Goal: Task Accomplishment & Management: Manage account settings

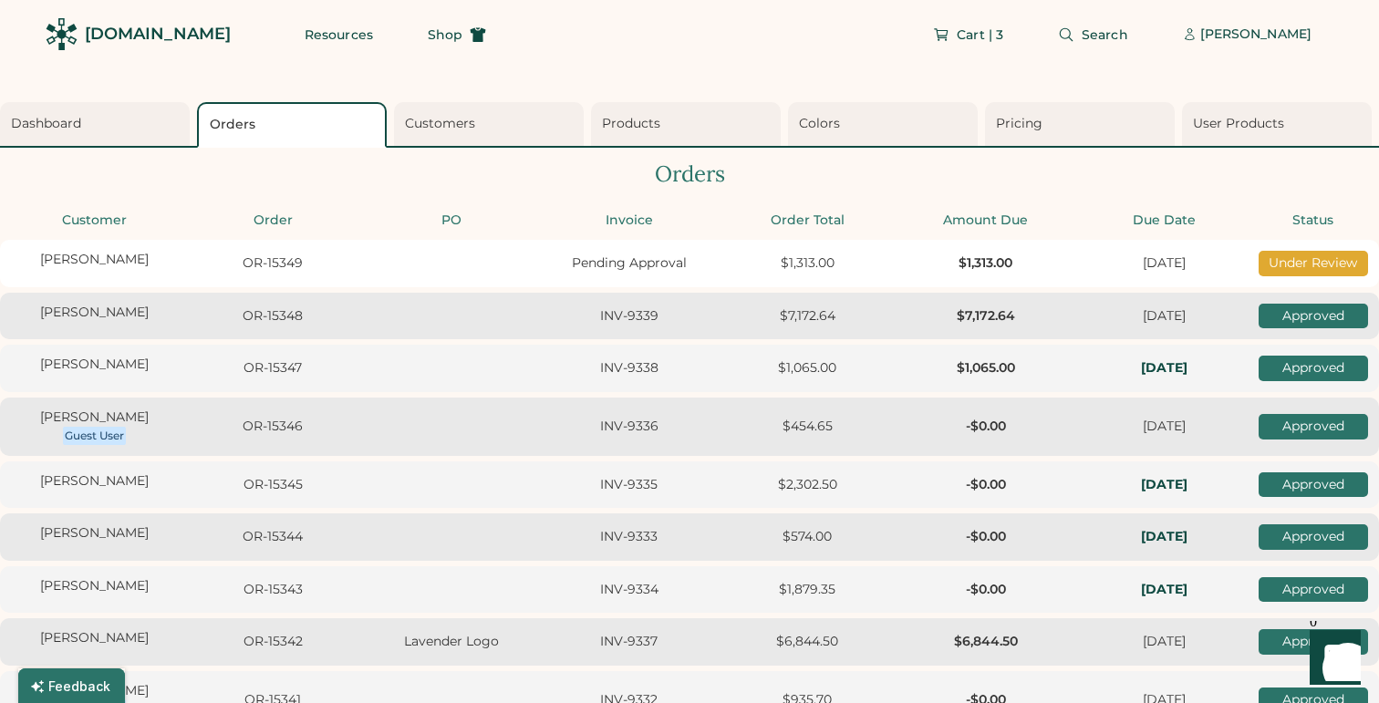
click at [432, 268] on div "Julia Miller OR-15349 Pending Approval $1,313.00 $1,313.00 Thu, 10/30 Under Rev…" at bounding box center [689, 263] width 1379 height 47
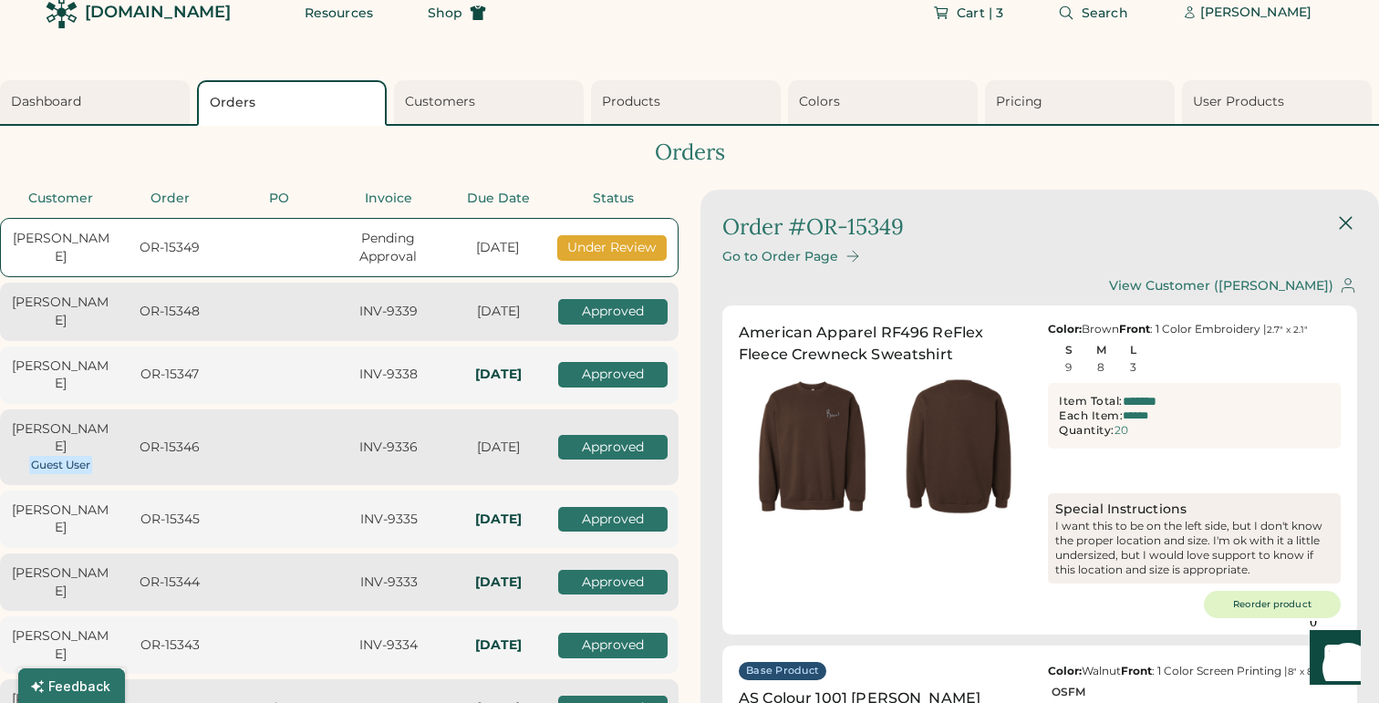
scroll to position [19, 0]
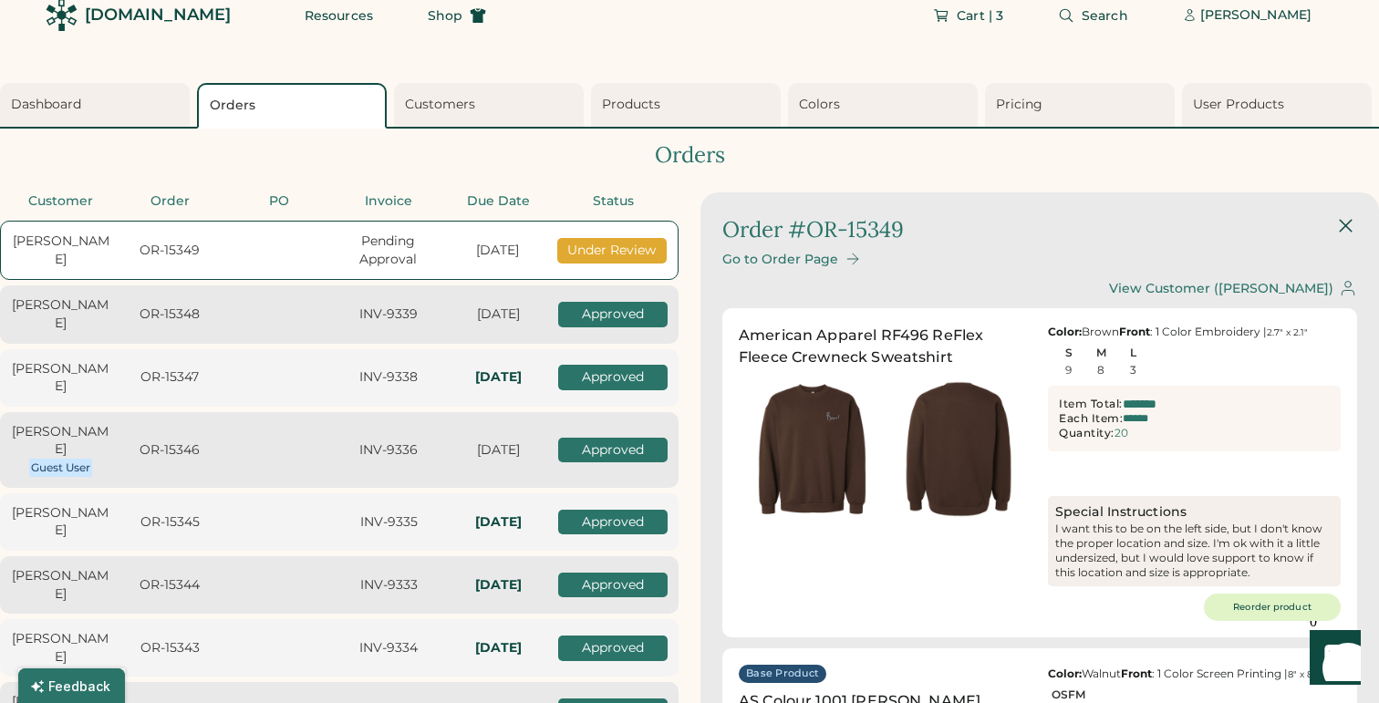
click at [827, 260] on div "Go to Order Page" at bounding box center [780, 260] width 116 height 16
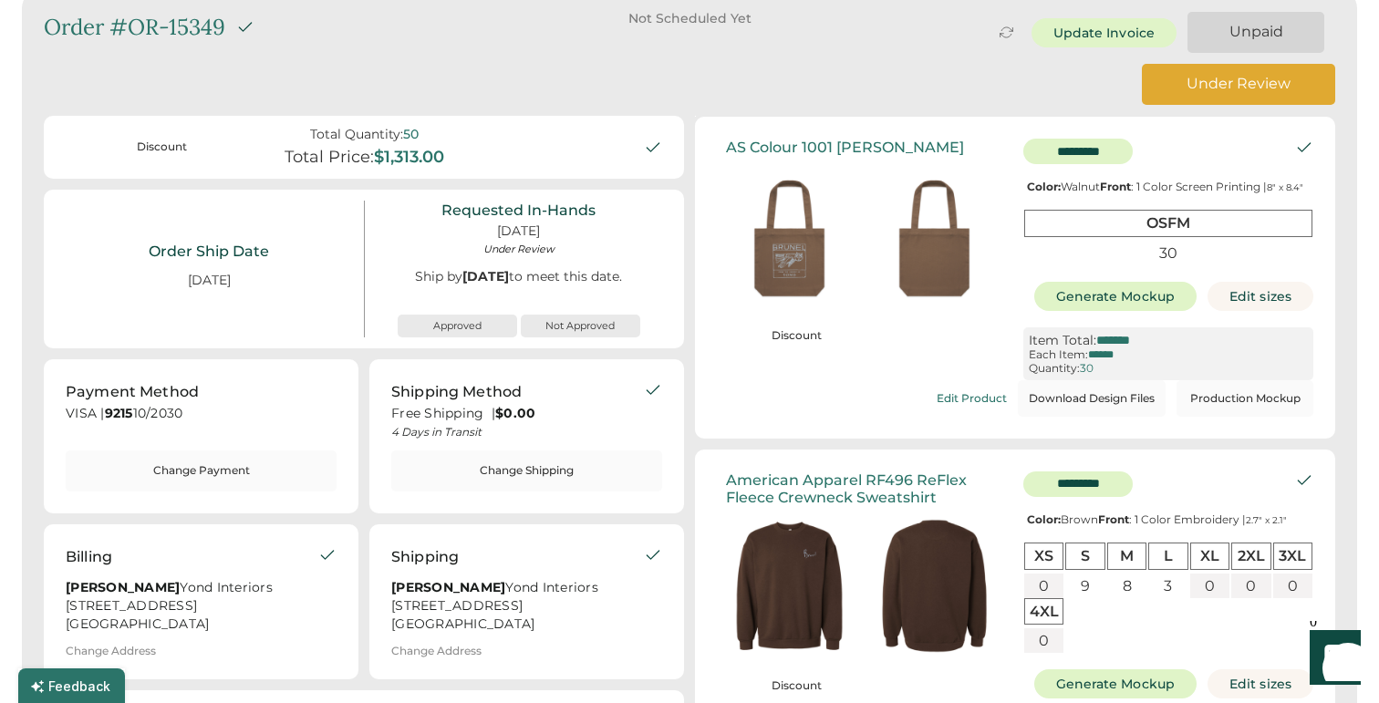
scroll to position [95, 0]
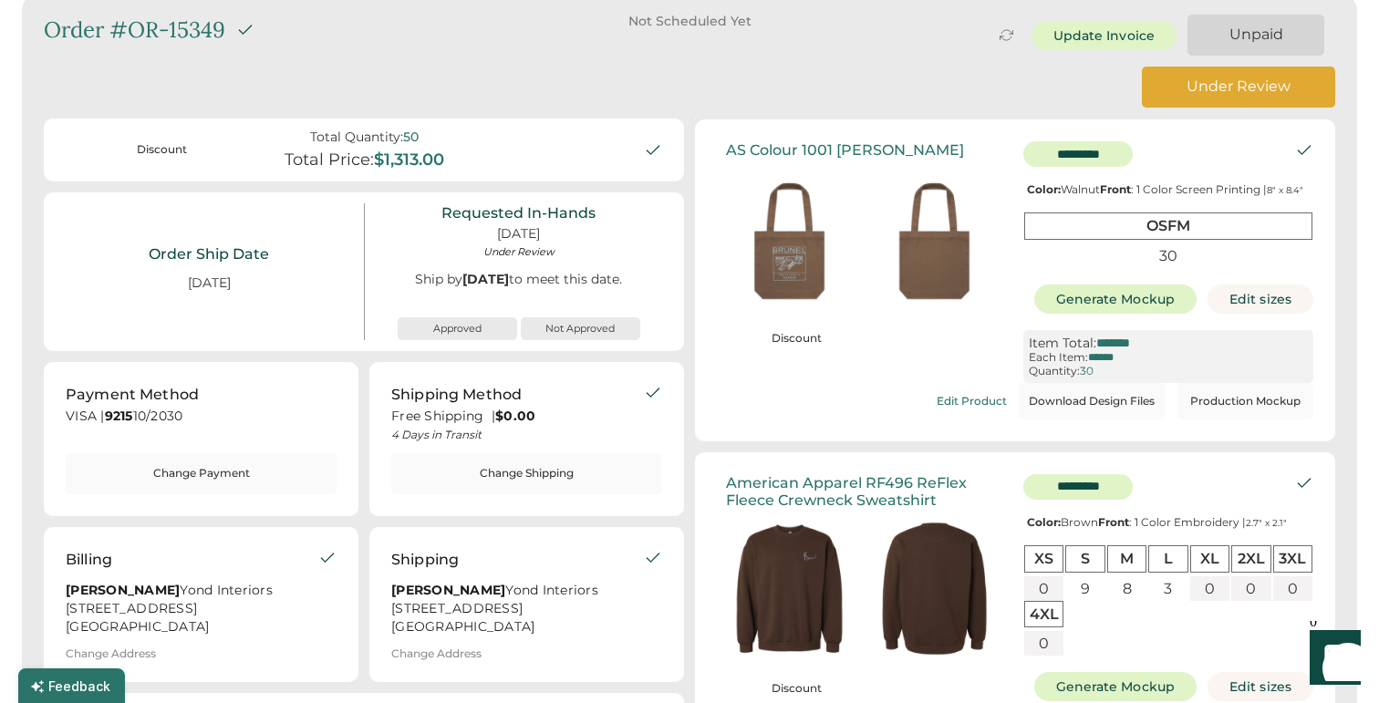
click at [1370, 628] on html "0 Launch Front Chat" at bounding box center [1331, 624] width 78 height 7
click at [1136, 310] on button "Generate Mockup" at bounding box center [1115, 299] width 163 height 29
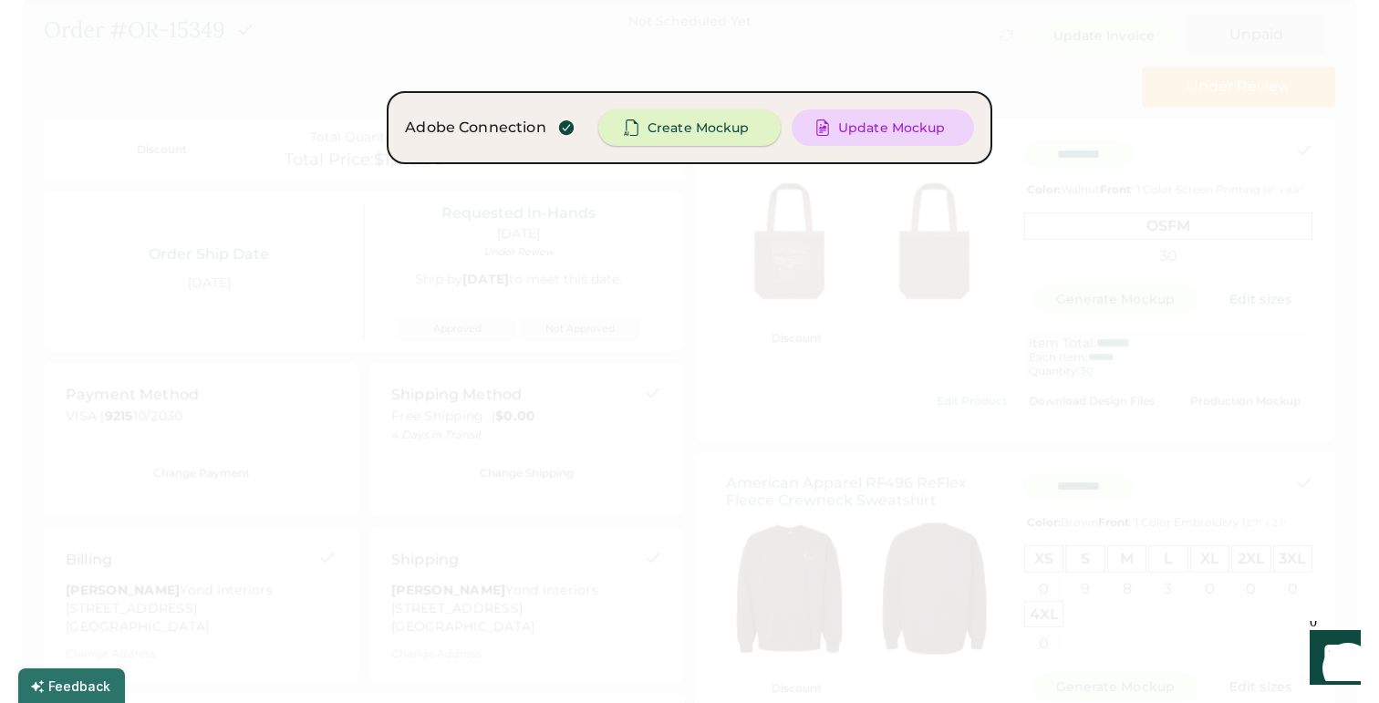
click at [719, 128] on span "Create Mockup" at bounding box center [698, 127] width 101 height 13
click at [836, 480] on div at bounding box center [689, 351] width 1379 height 703
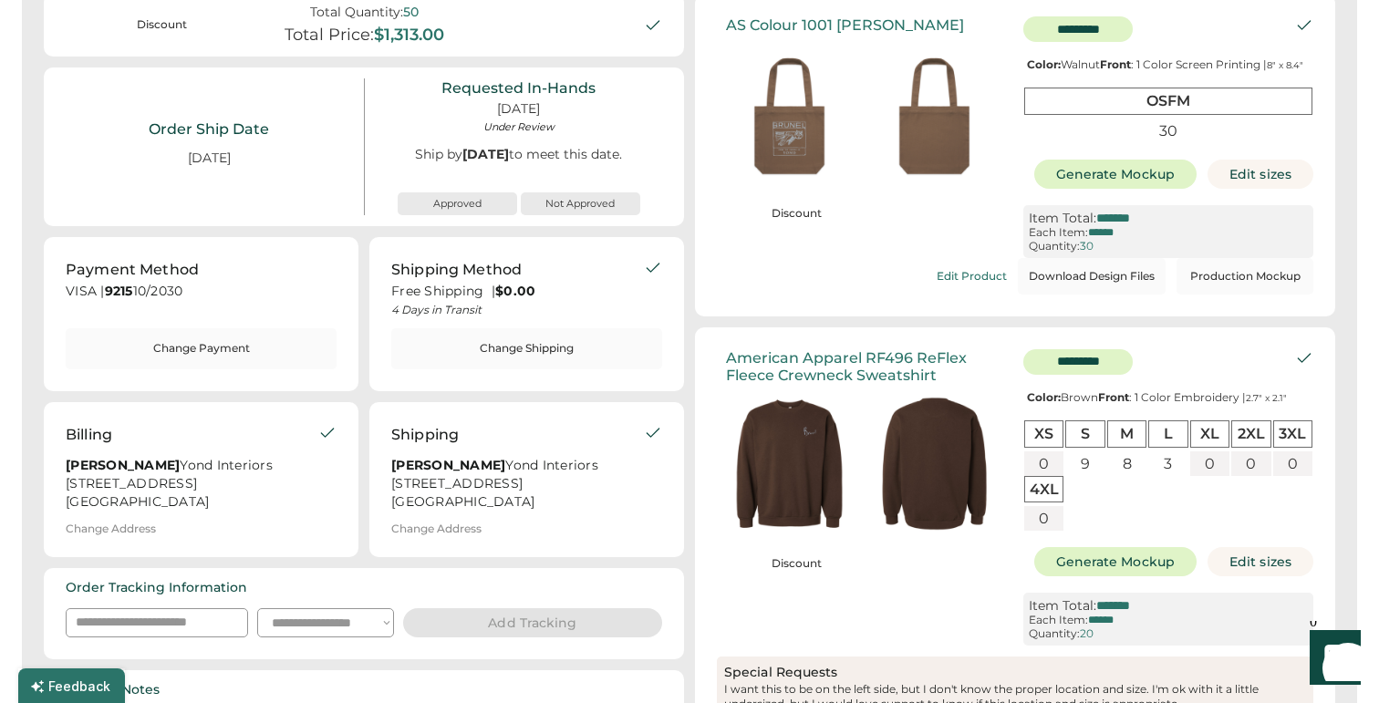
scroll to position [248, 0]
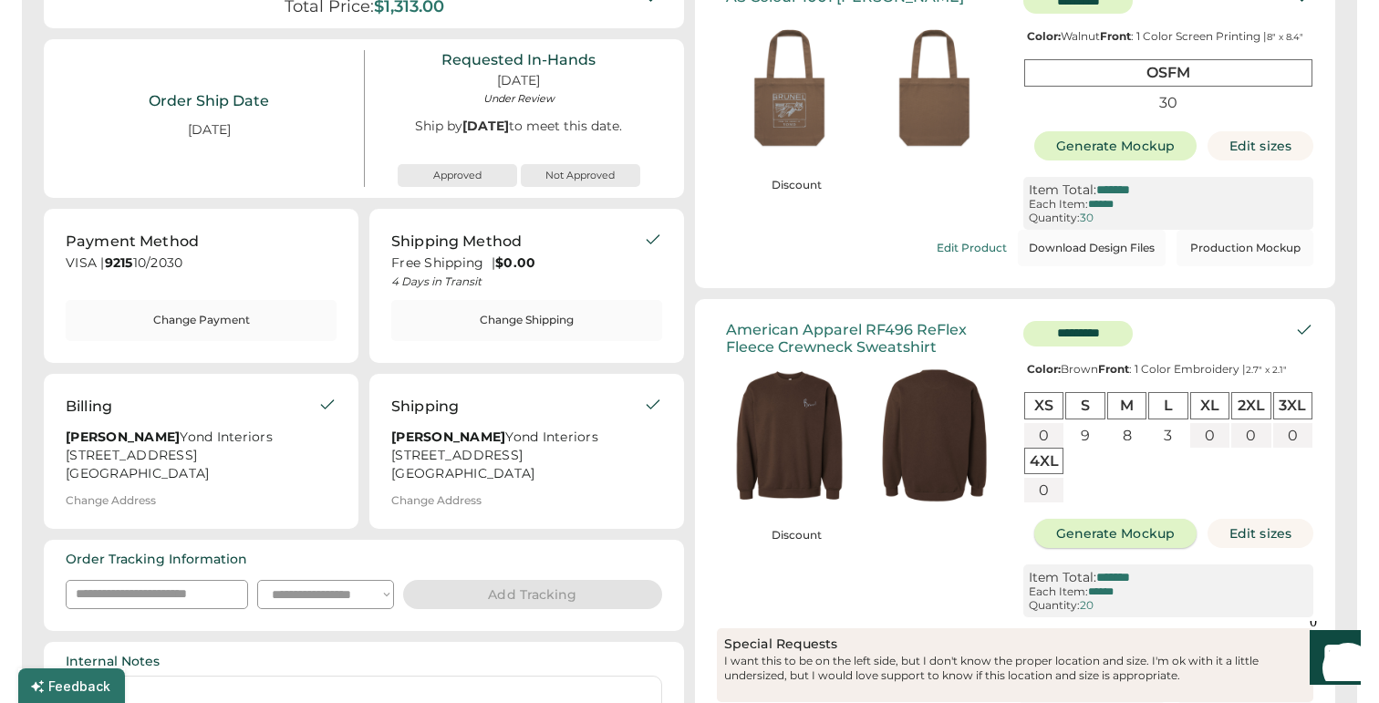
click at [1136, 548] on button "Generate Mockup" at bounding box center [1115, 533] width 163 height 29
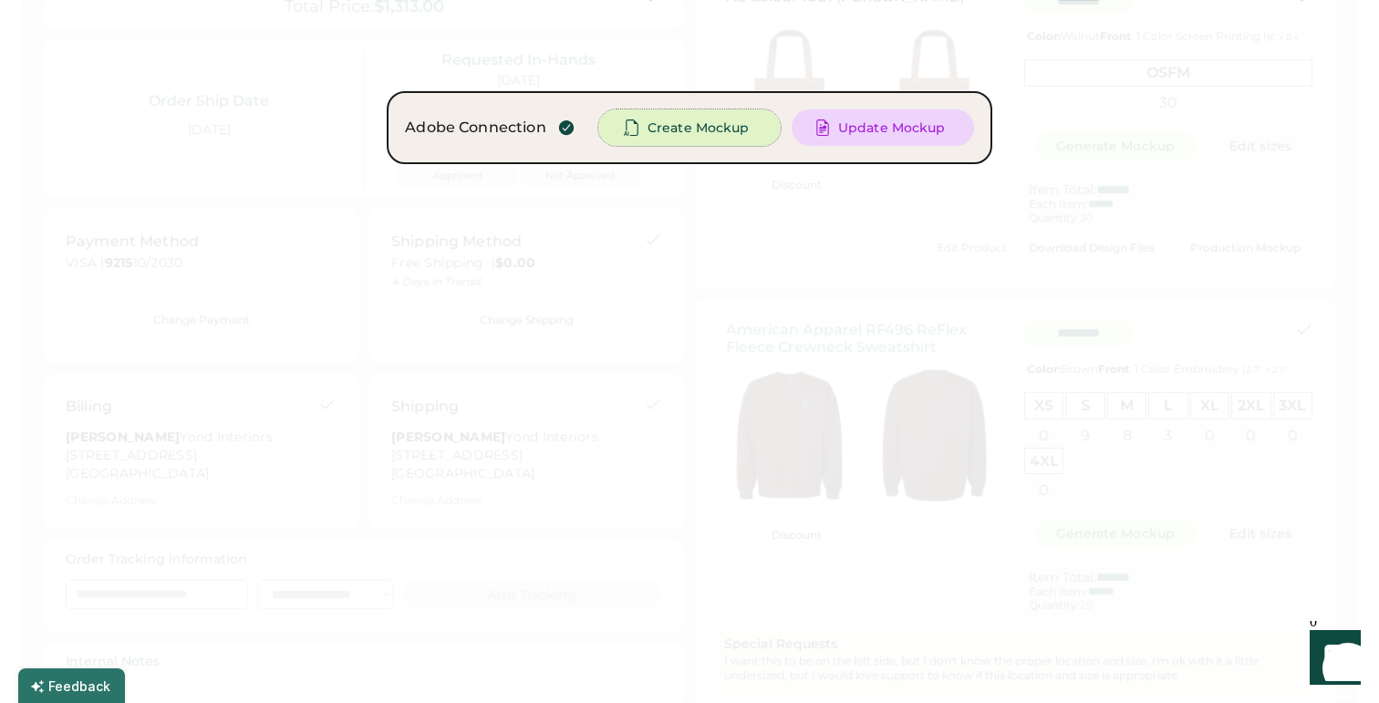
click at [675, 130] on span "Create Mockup" at bounding box center [698, 127] width 101 height 13
click at [706, 578] on div at bounding box center [689, 351] width 1379 height 703
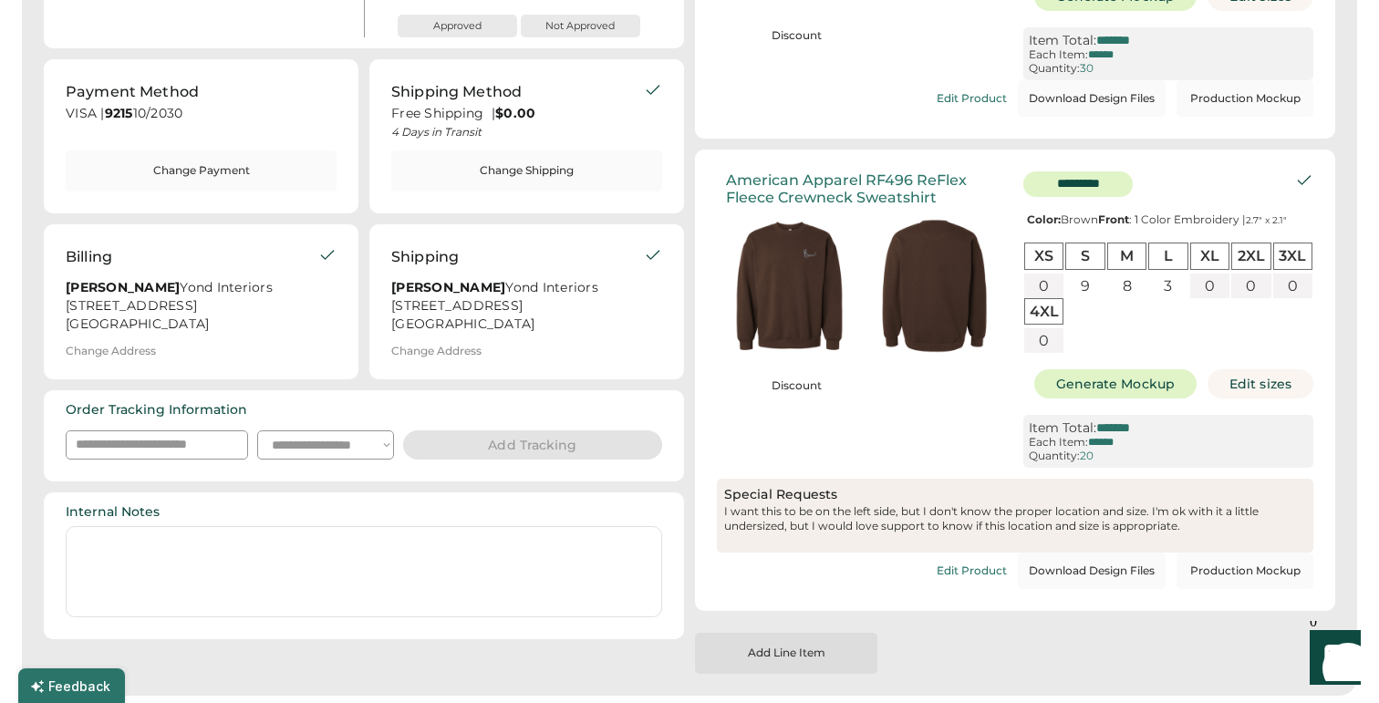
scroll to position [405, 0]
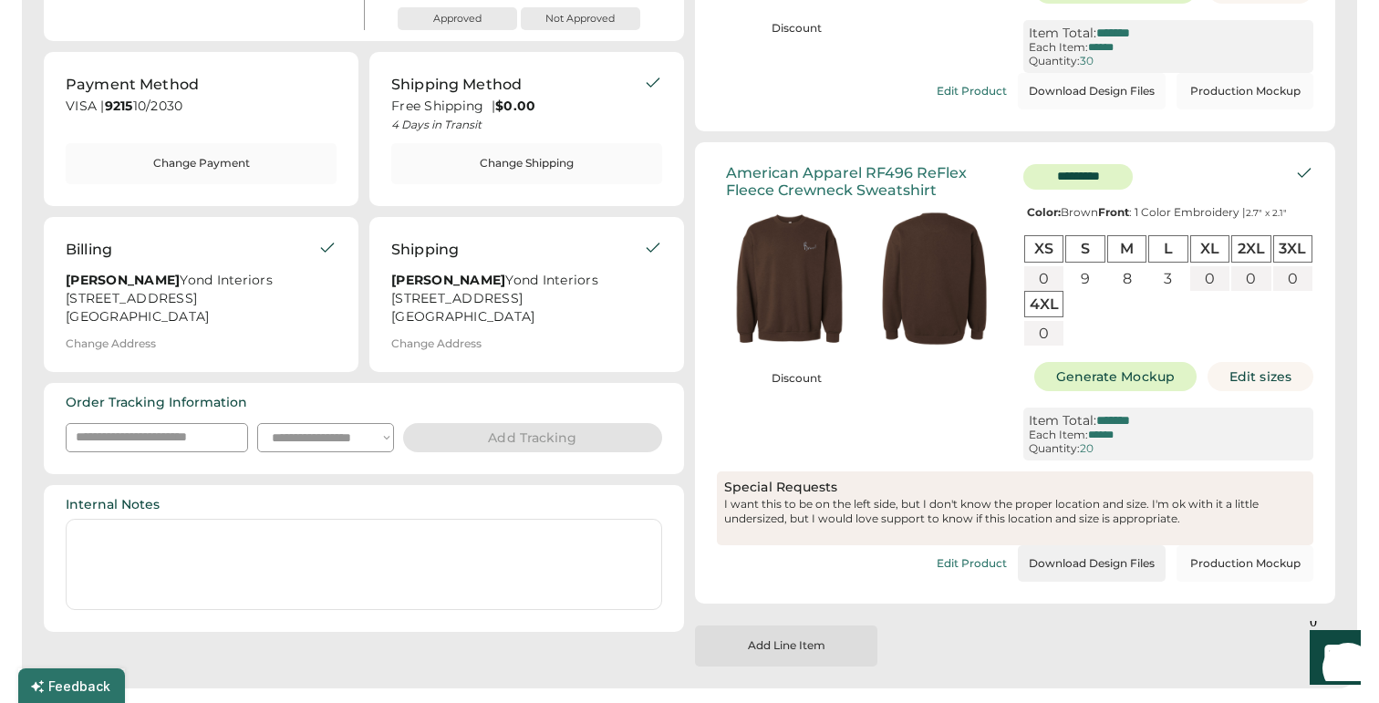
click at [1074, 582] on button "Download Design Files" at bounding box center [1092, 563] width 148 height 36
click at [834, 497] on div "Special Requests" at bounding box center [1015, 488] width 582 height 18
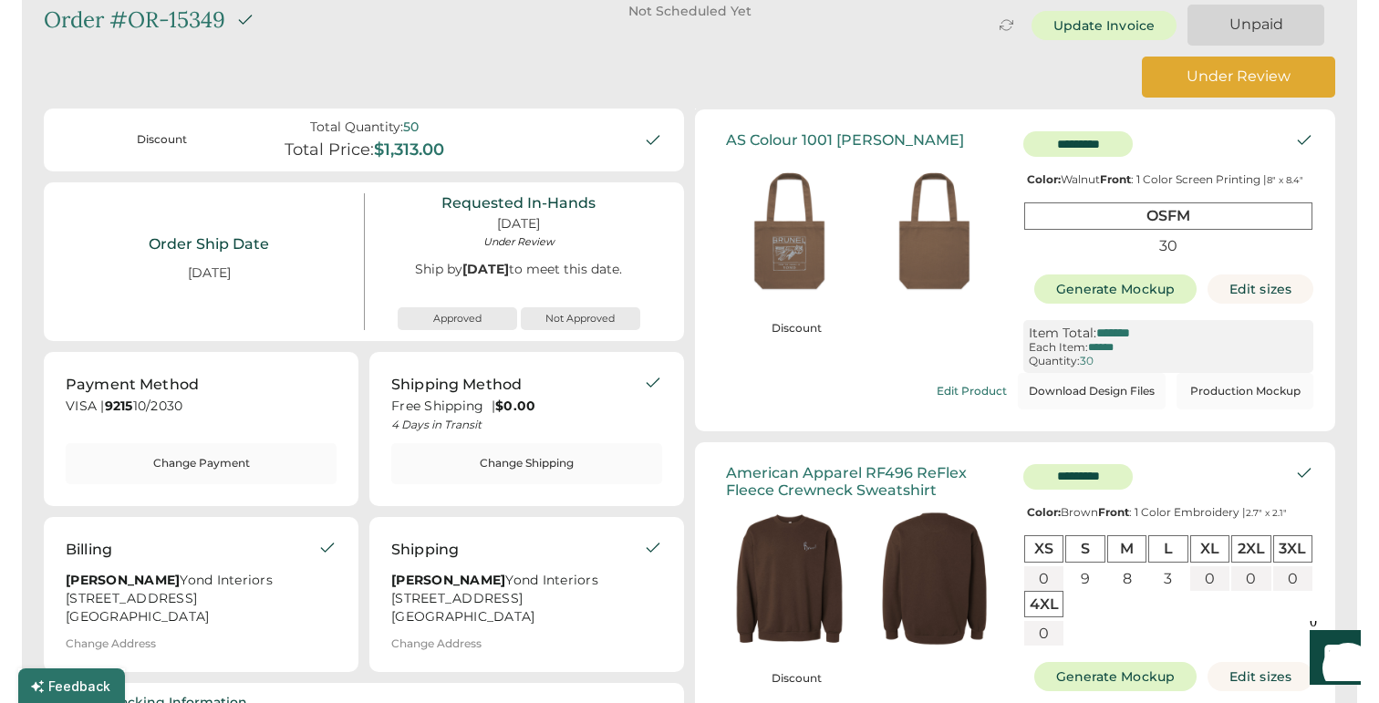
scroll to position [0, 0]
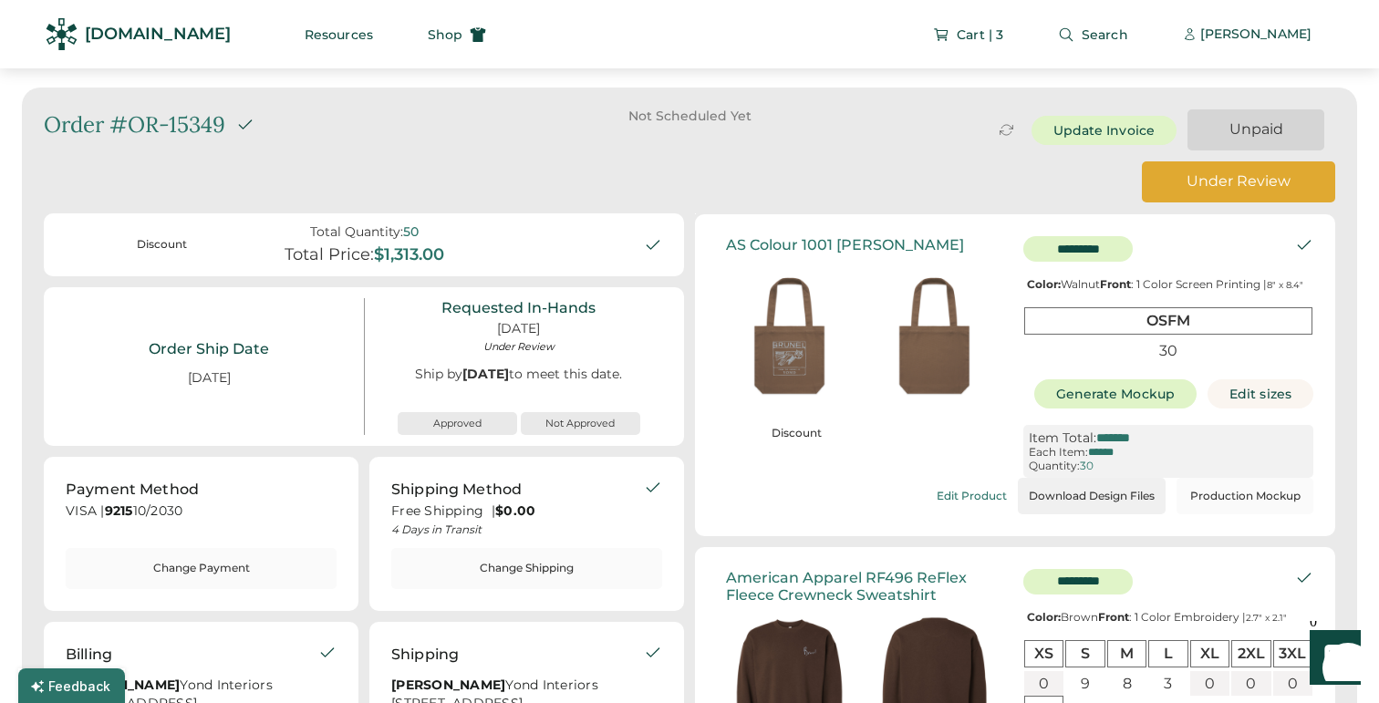
click at [1082, 507] on button "Download Design Files" at bounding box center [1092, 496] width 148 height 36
click at [1233, 186] on div "Under Review" at bounding box center [1239, 181] width 150 height 20
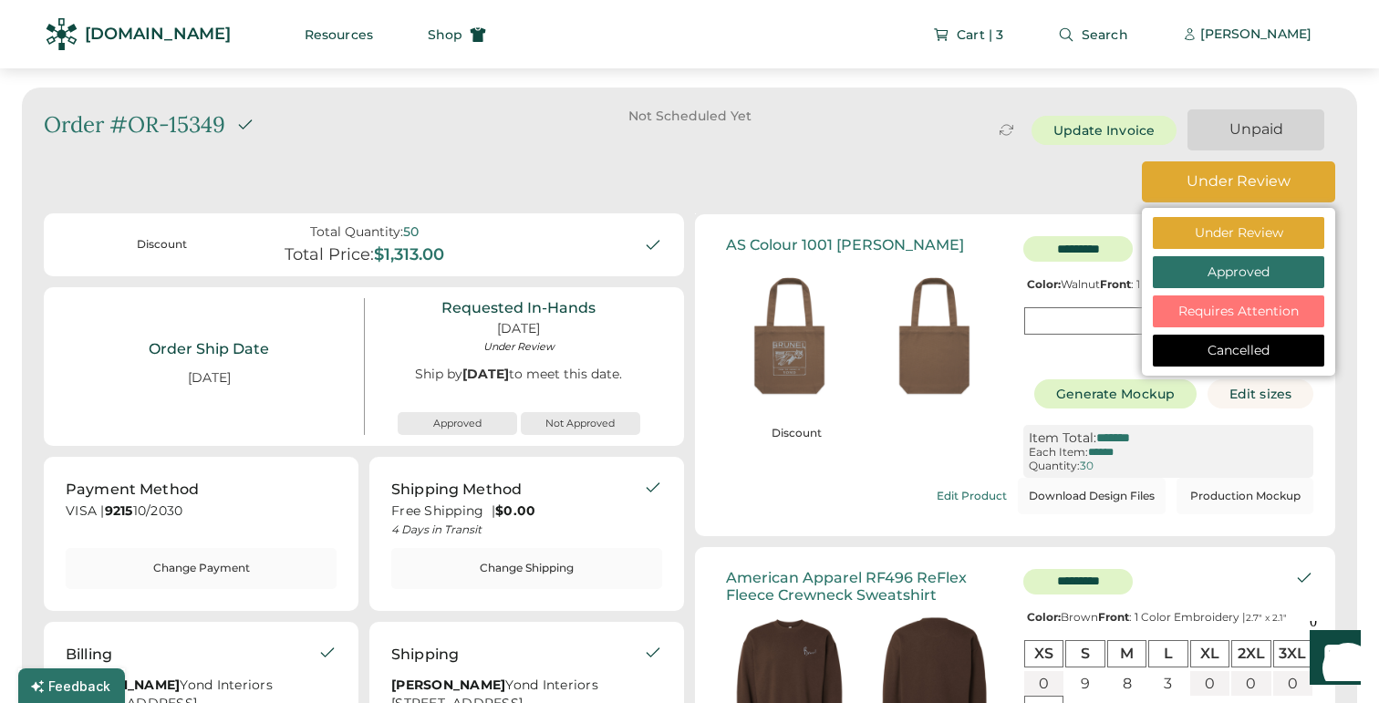
click at [1234, 314] on div "Requires Attention" at bounding box center [1238, 312] width 139 height 18
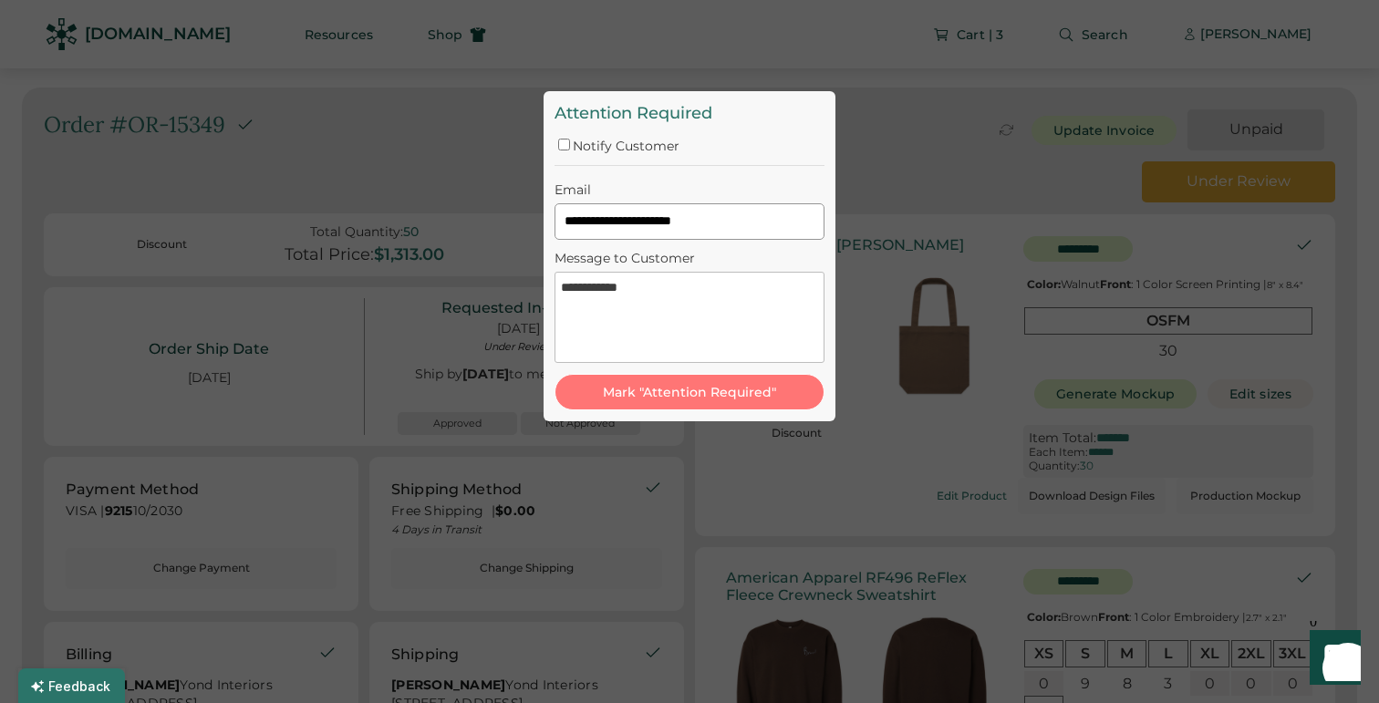
type textarea "**********"
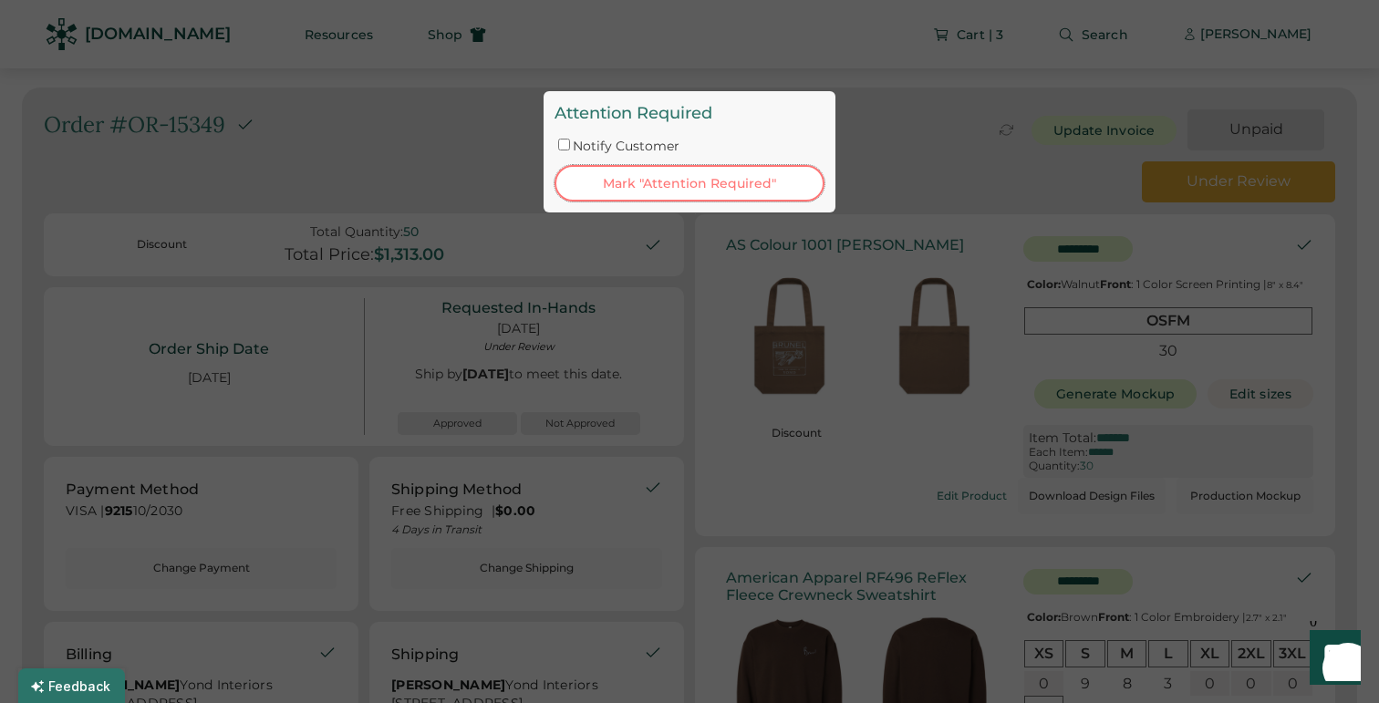
click at [648, 182] on button "Mark "Attention Required"" at bounding box center [690, 183] width 270 height 36
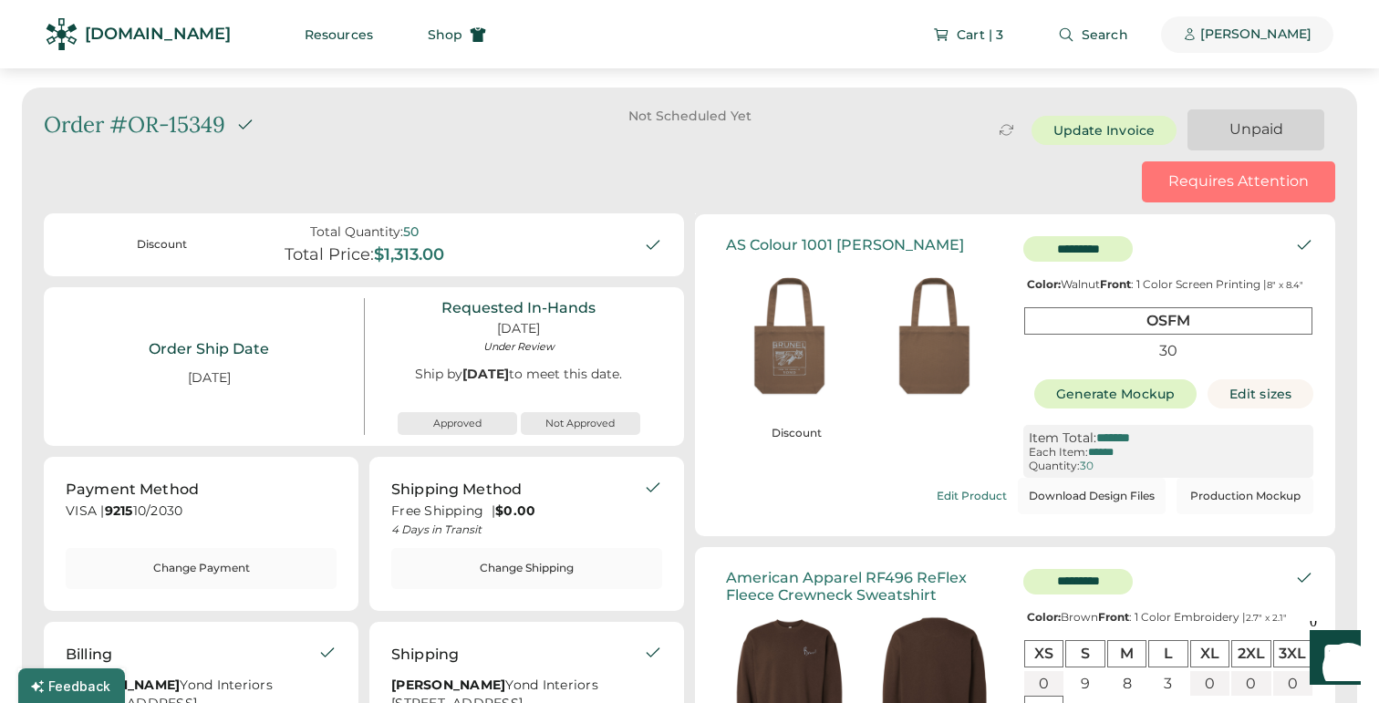
click at [1222, 42] on div "[PERSON_NAME]" at bounding box center [1255, 35] width 111 height 18
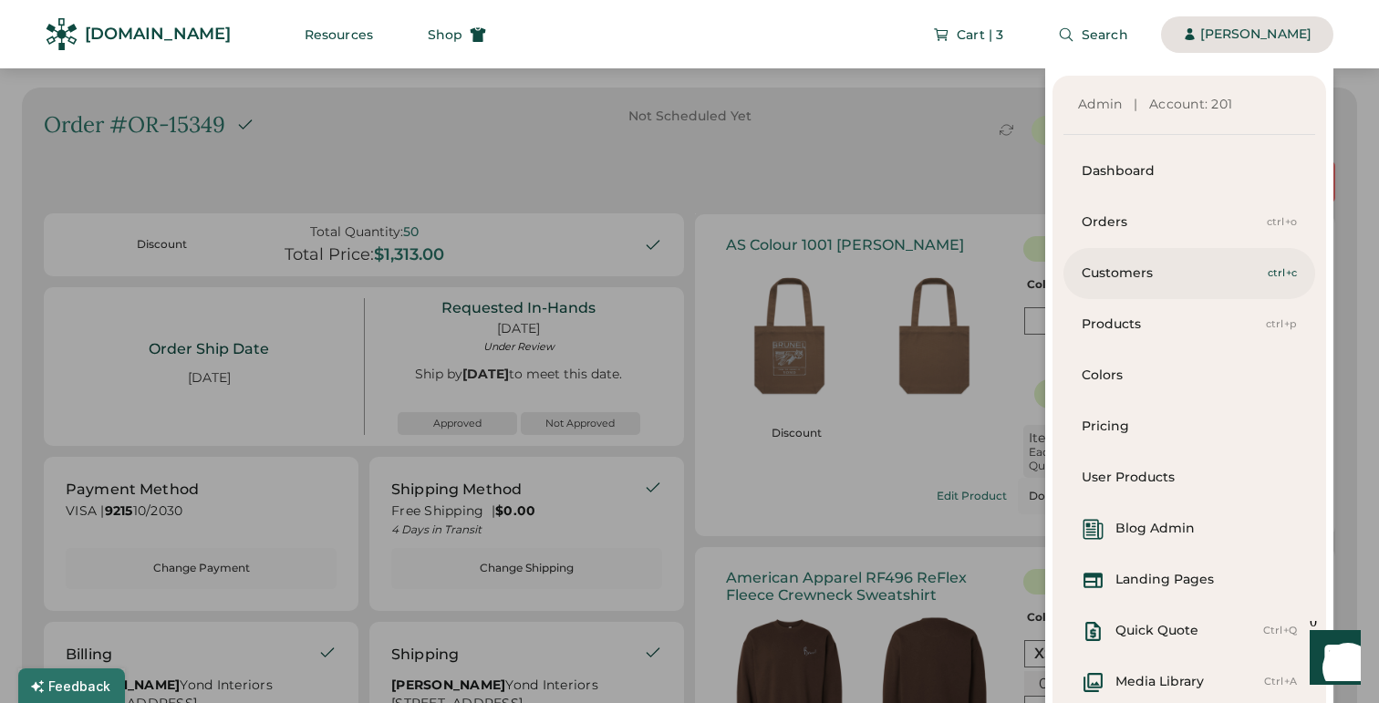
click at [1152, 268] on div "Customers" at bounding box center [1175, 274] width 186 height 18
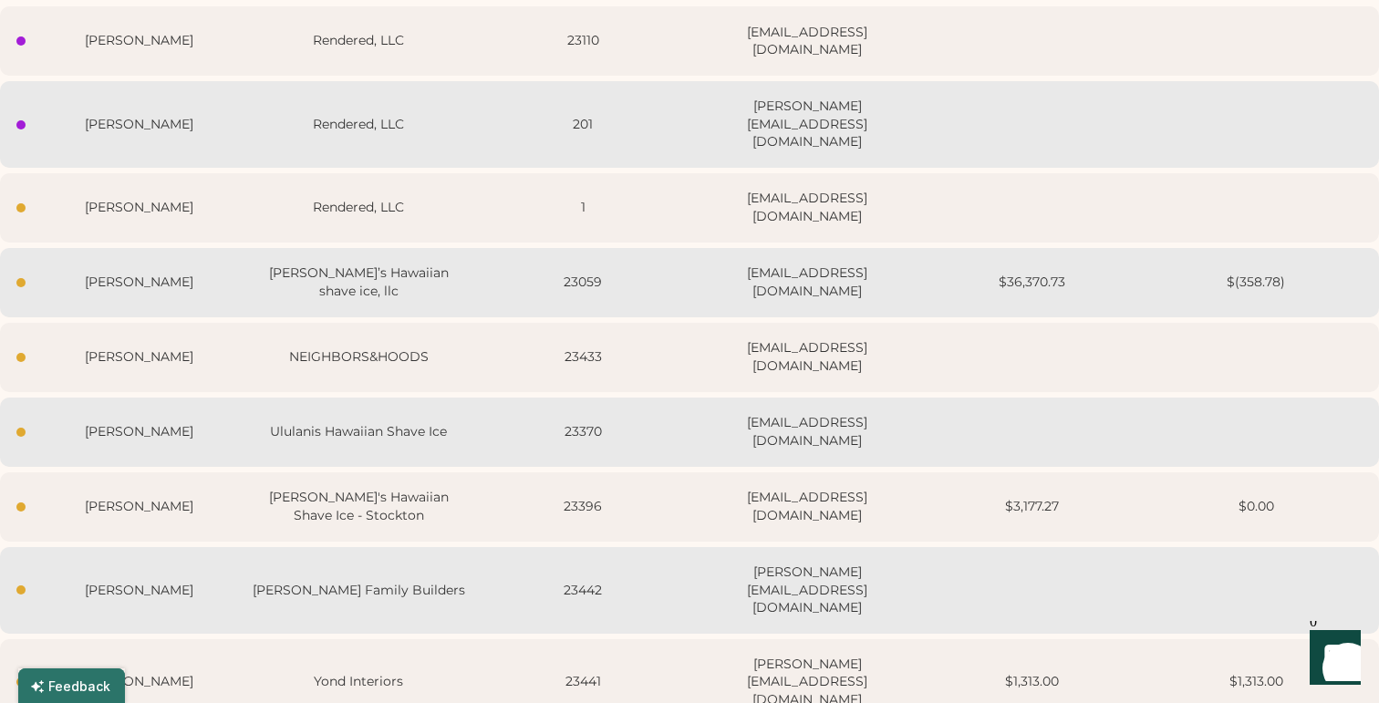
scroll to position [241, 0]
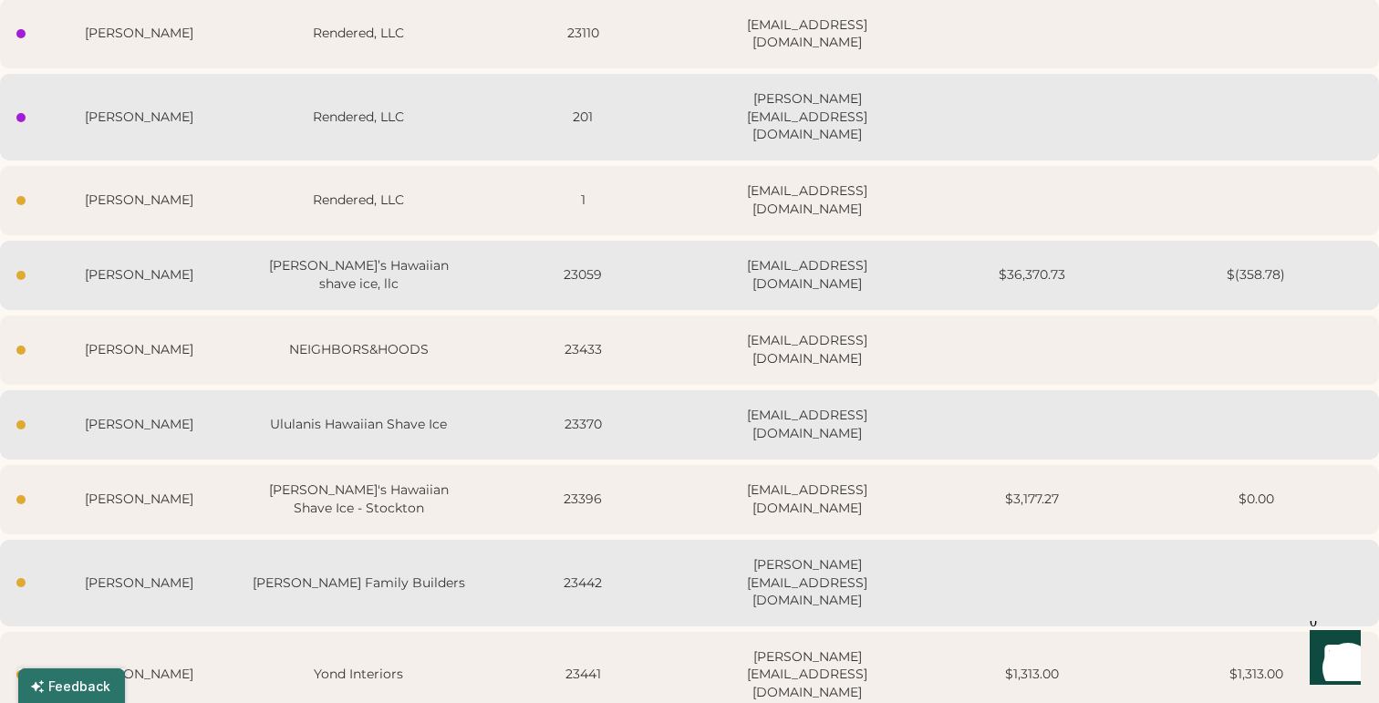
click at [487, 547] on div "Sheena Rupp Rupp Family Builders 23442 sheena@ruppfb.com" at bounding box center [689, 583] width 1379 height 87
select select "****"
select select "*******"
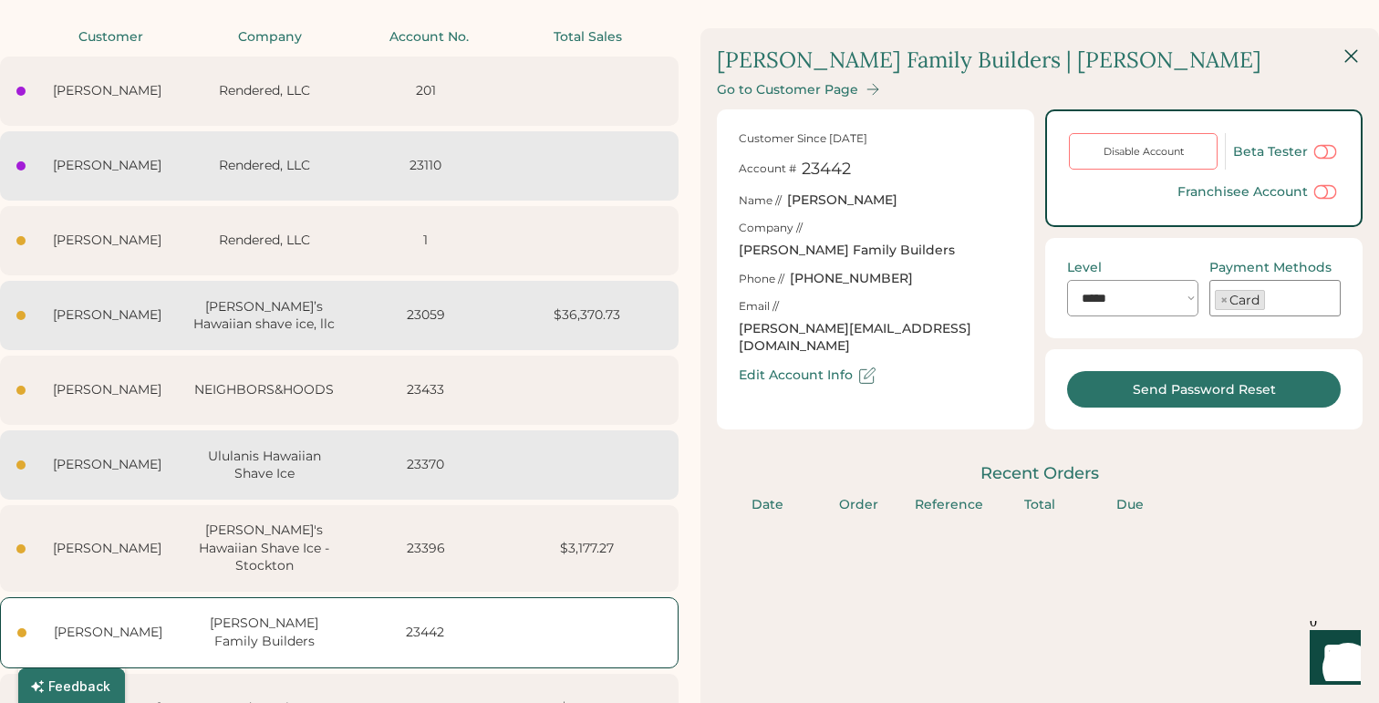
scroll to position [184, 0]
click at [820, 92] on div "Go to Customer Page" at bounding box center [787, 89] width 141 height 16
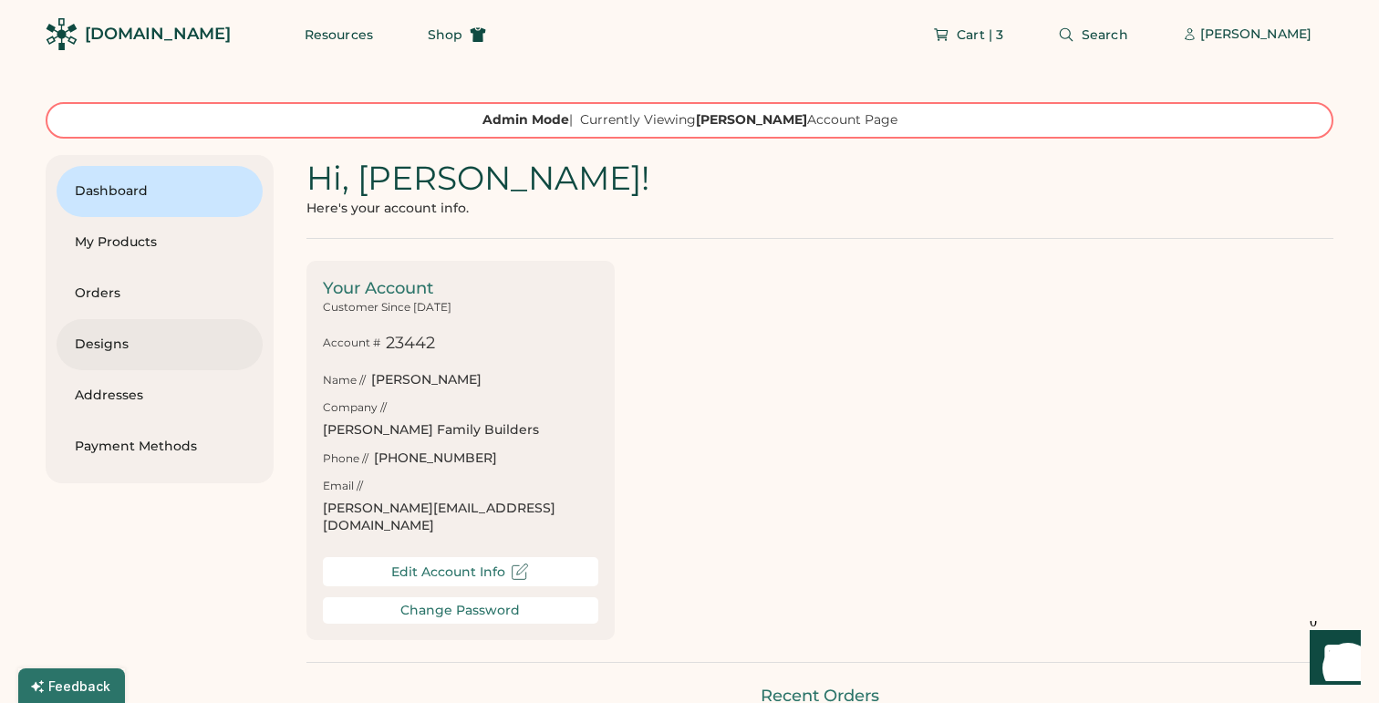
click at [134, 336] on div "Designs" at bounding box center [160, 345] width 170 height 18
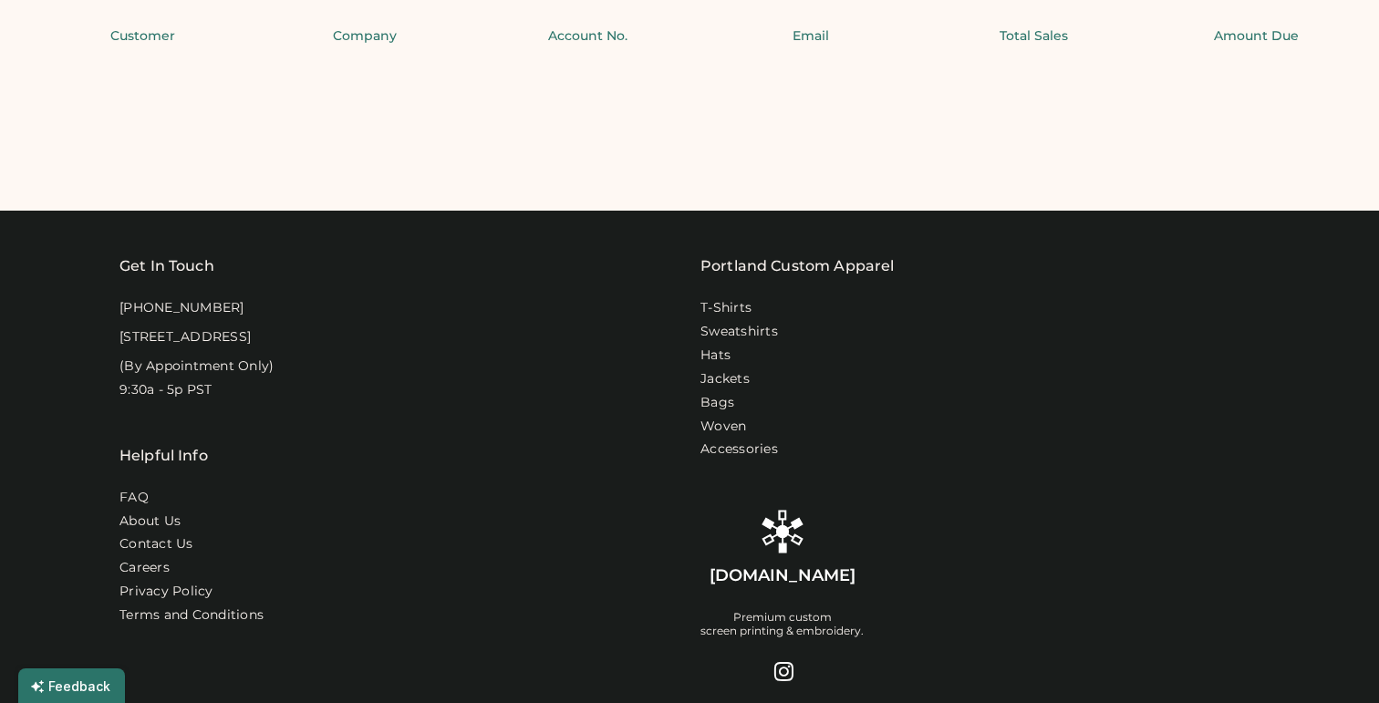
select select "****"
select select "*******"
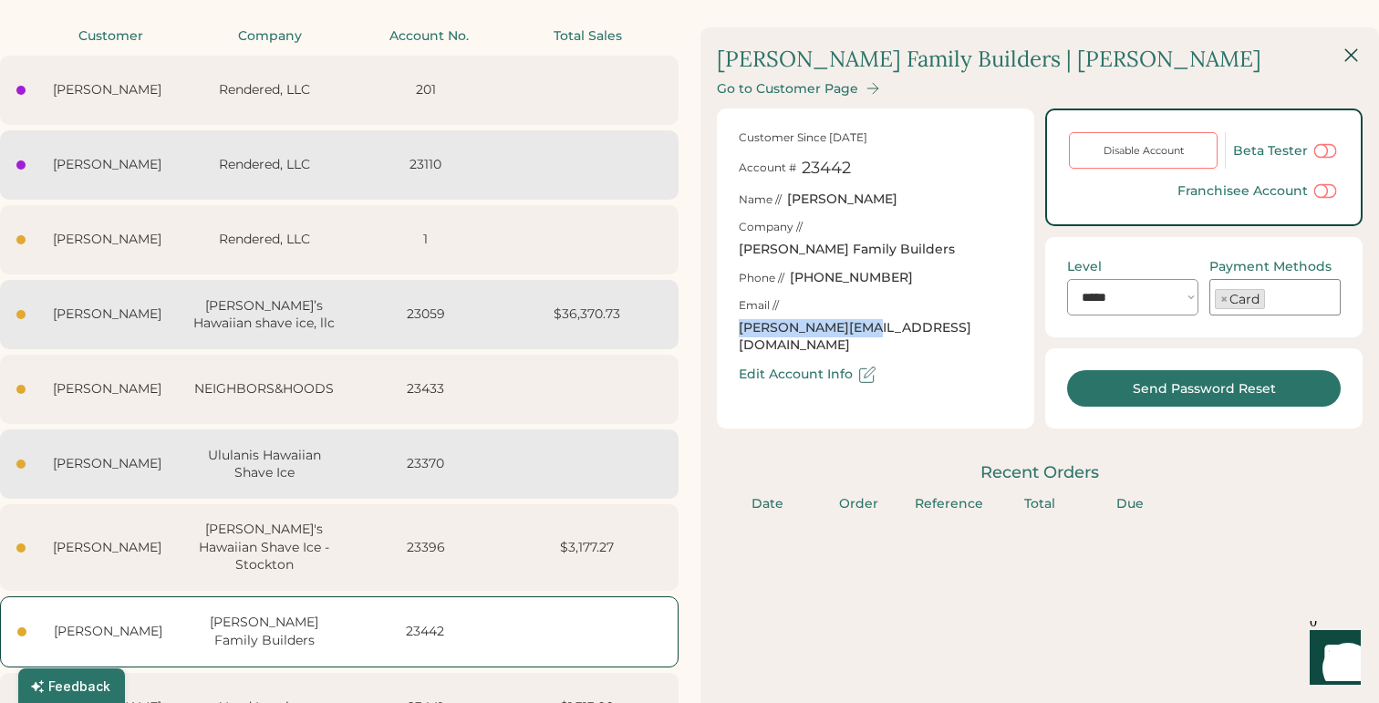
drag, startPoint x: 921, startPoint y: 288, endPoint x: 784, endPoint y: 290, distance: 136.8
click at [784, 298] on div "Email // [PERSON_NAME][EMAIL_ADDRESS][DOMAIN_NAME]" at bounding box center [876, 326] width 274 height 57
copy div "[PERSON_NAME][EMAIL_ADDRESS][DOMAIN_NAME]"
select select "*******"
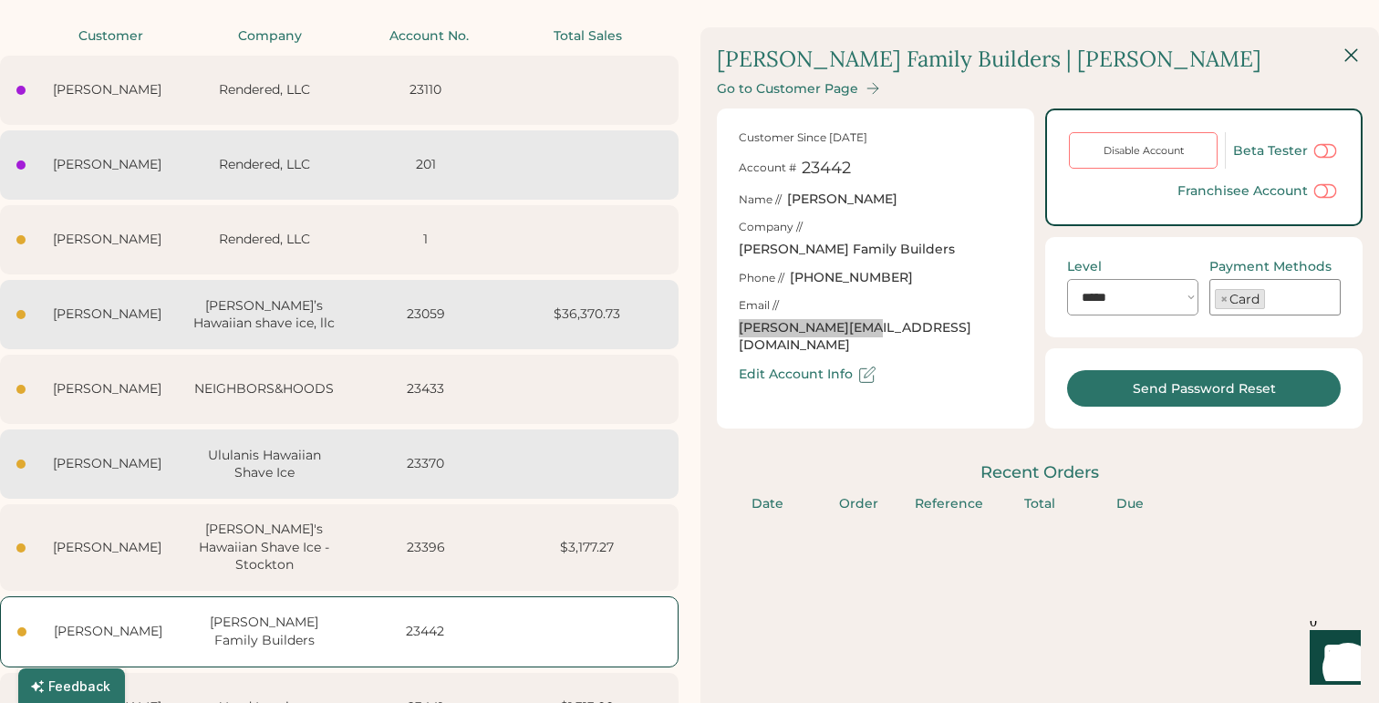
scroll to position [184, 0]
